Goal: Check status: Check status

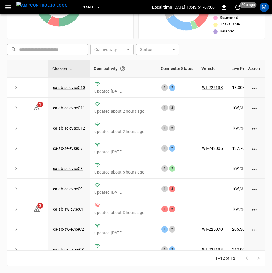
scroll to position [67, 24]
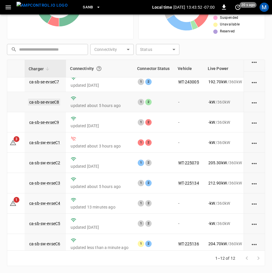
click at [53, 101] on link "ca-sb-se-evseC8" at bounding box center [44, 102] width 32 height 7
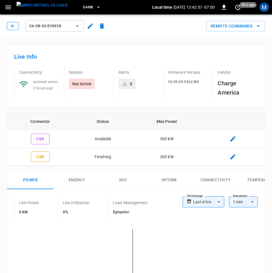
click at [14, 28] on icon "button" at bounding box center [13, 26] width 6 height 6
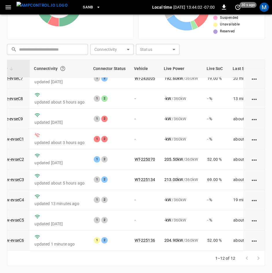
scroll to position [77, 17]
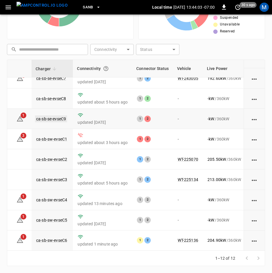
click at [55, 116] on link "ca-sb-se-evseC9" at bounding box center [51, 119] width 32 height 7
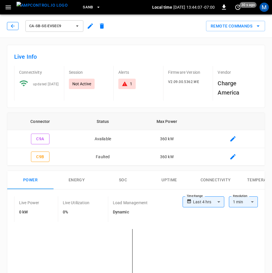
click at [13, 26] on icon "button" at bounding box center [13, 26] width 4 height 4
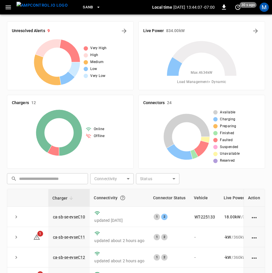
scroll to position [129, 0]
